Goal: Information Seeking & Learning: Understand process/instructions

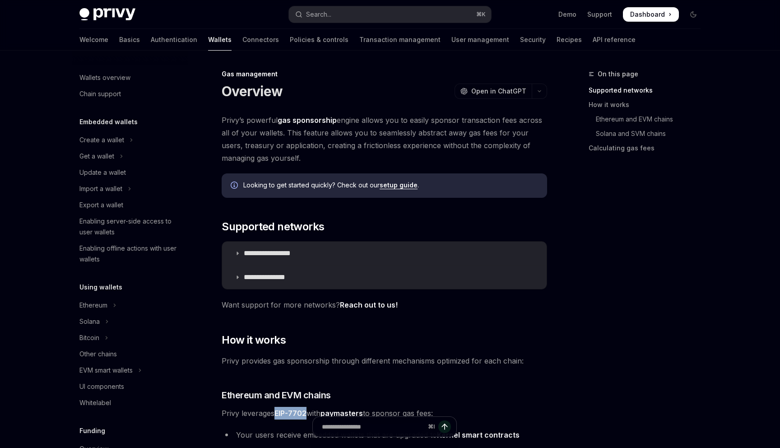
scroll to position [49, 0]
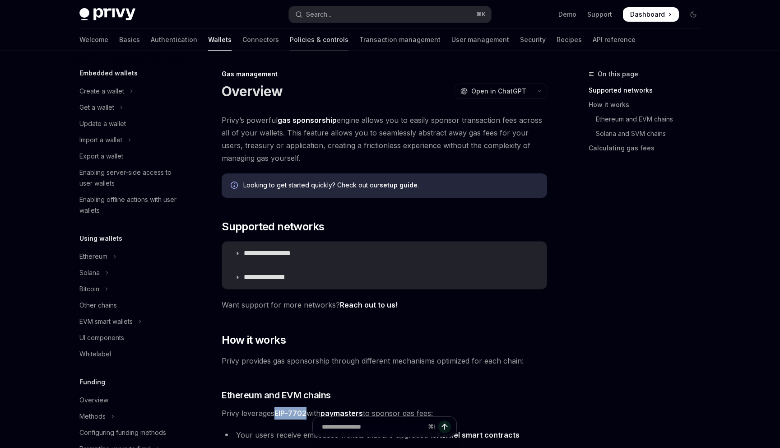
click at [290, 38] on link "Policies & controls" at bounding box center [319, 40] width 59 height 22
type textarea "*"
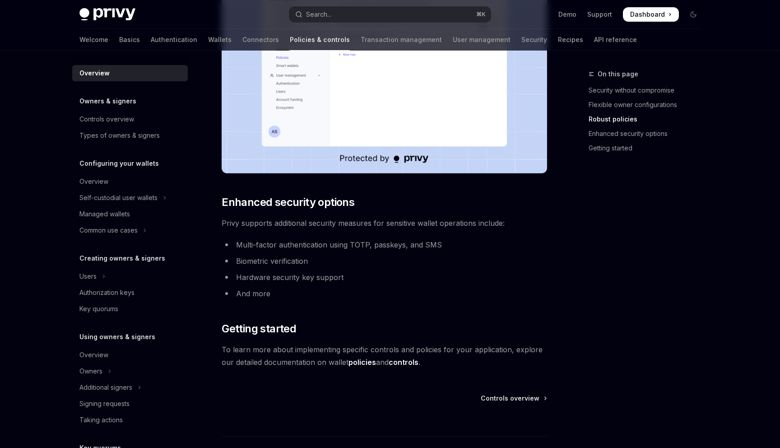
scroll to position [666, 0]
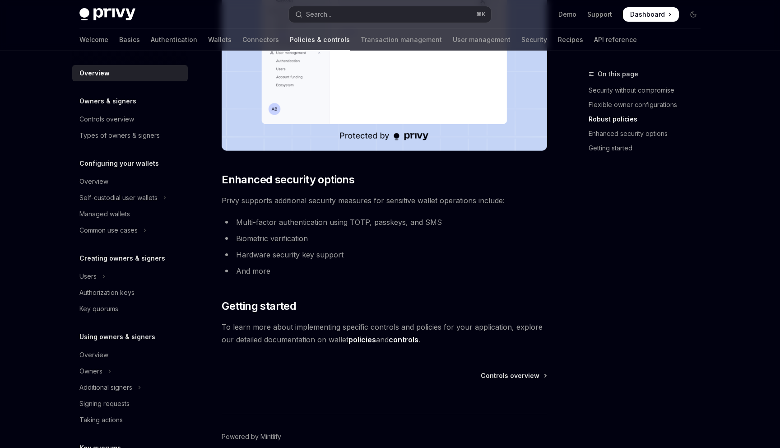
click at [366, 340] on link "policies" at bounding box center [363, 339] width 28 height 9
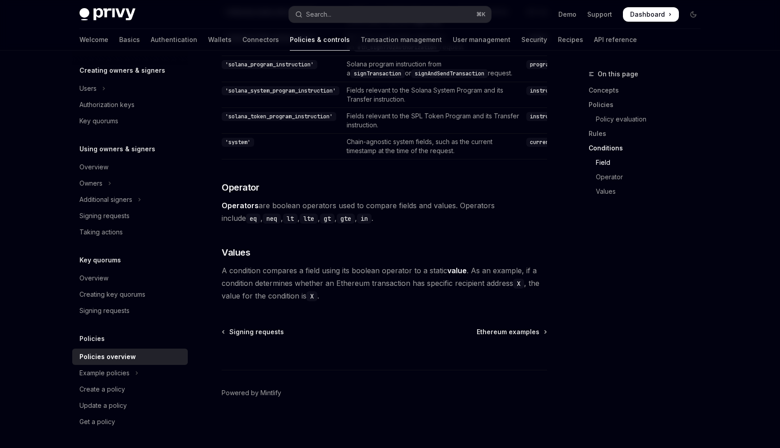
scroll to position [2742, 0]
click at [112, 388] on div "Create a policy" at bounding box center [102, 389] width 46 height 11
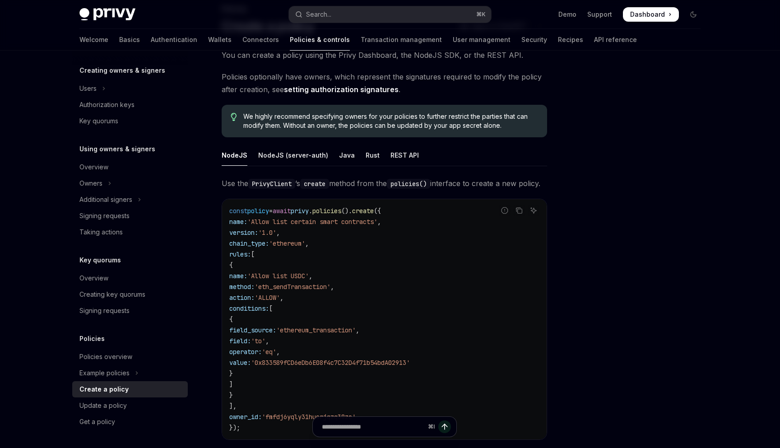
scroll to position [70, 0]
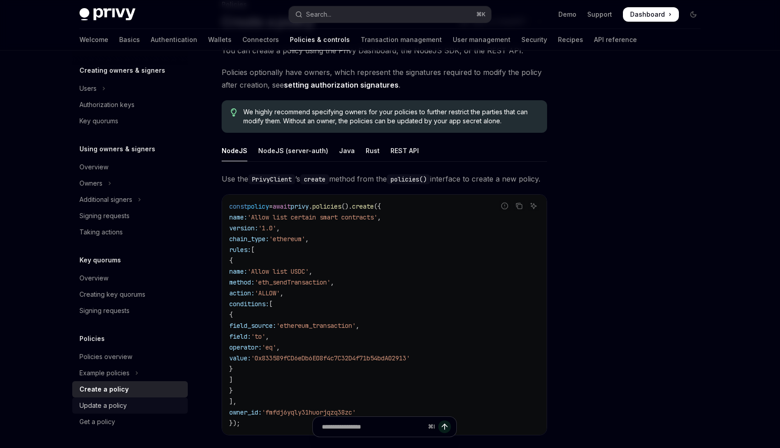
click at [111, 411] on link "Update a policy" at bounding box center [130, 405] width 116 height 16
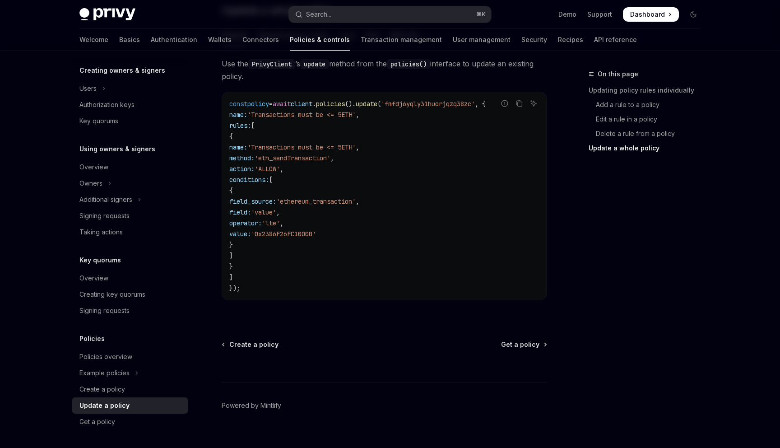
scroll to position [1013, 0]
click at [93, 422] on div "Get a policy" at bounding box center [97, 421] width 36 height 11
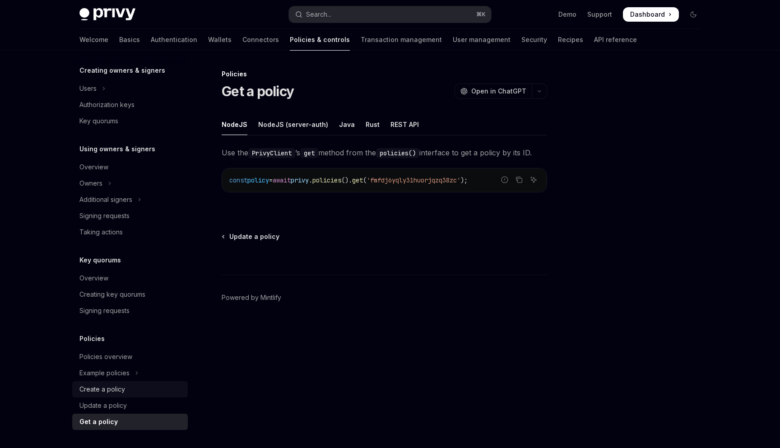
click at [103, 390] on div "Create a policy" at bounding box center [102, 389] width 46 height 11
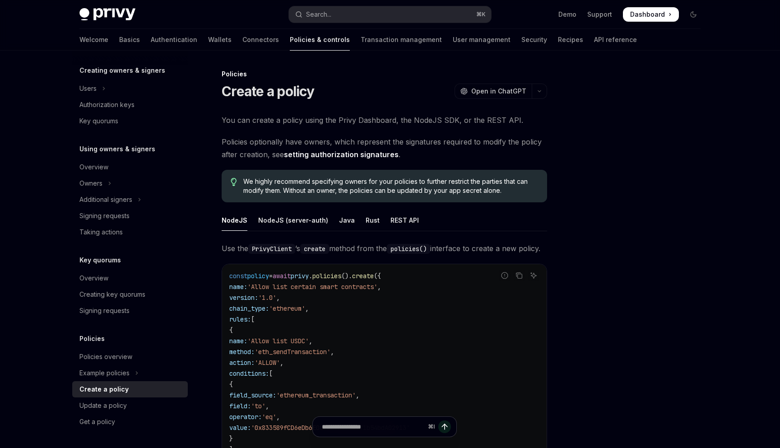
type textarea "*"
